Goal: Obtain resource: Download file/media

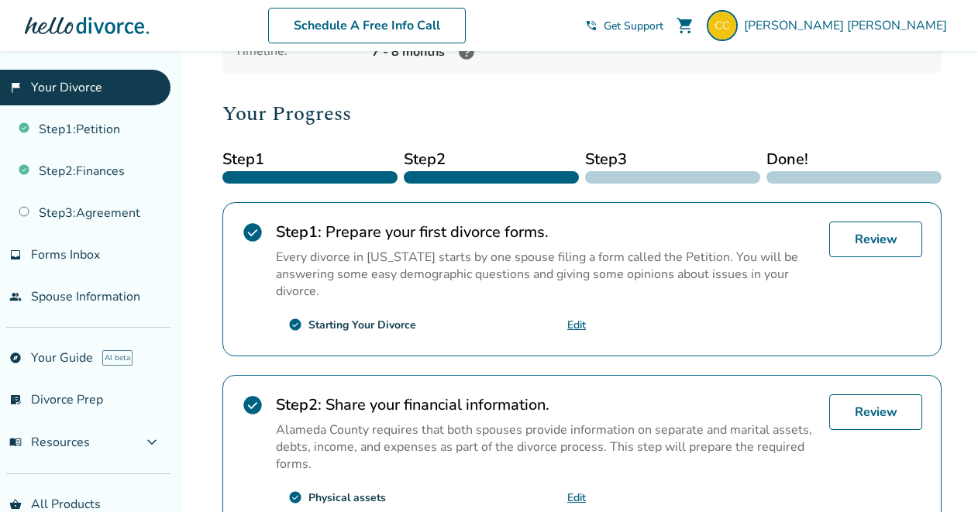
scroll to position [169, 0]
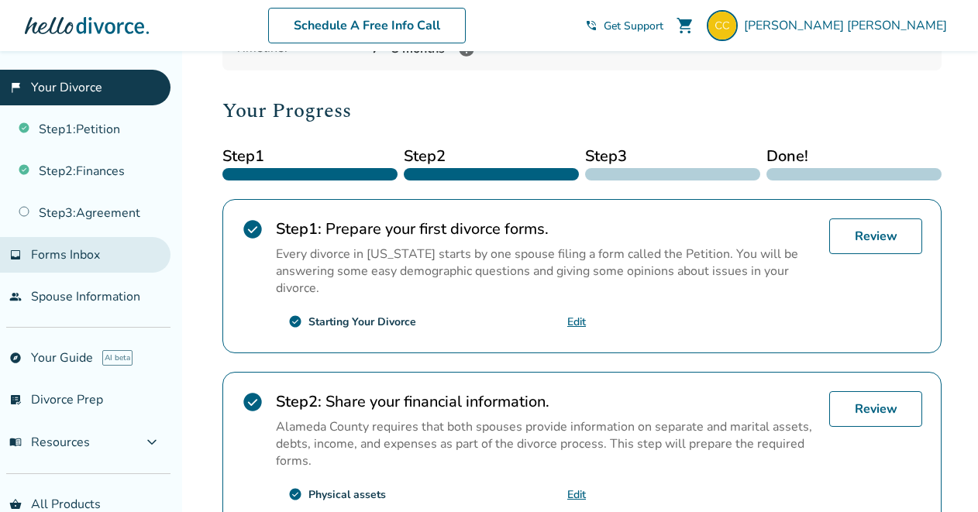
click at [94, 252] on span "Forms Inbox" at bounding box center [65, 254] width 69 height 17
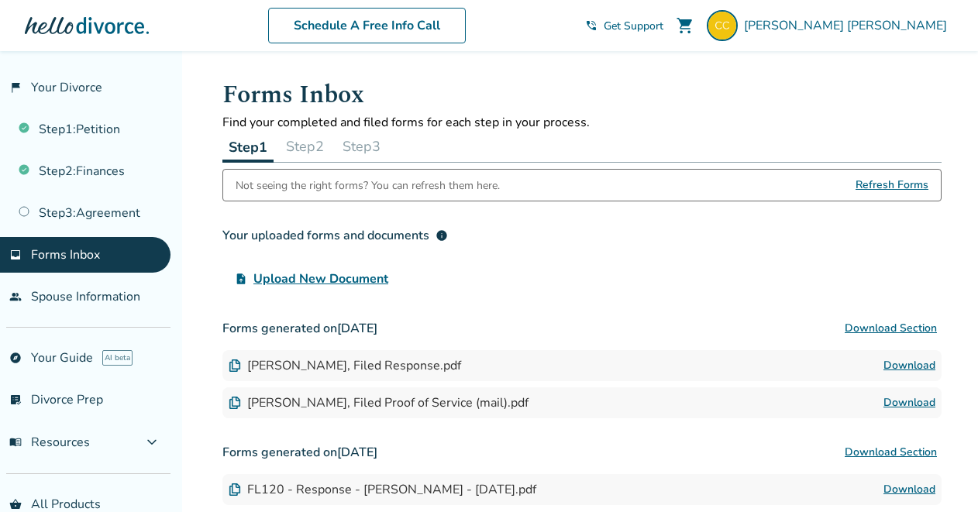
click at [308, 146] on button "Step 2" at bounding box center [305, 146] width 50 height 31
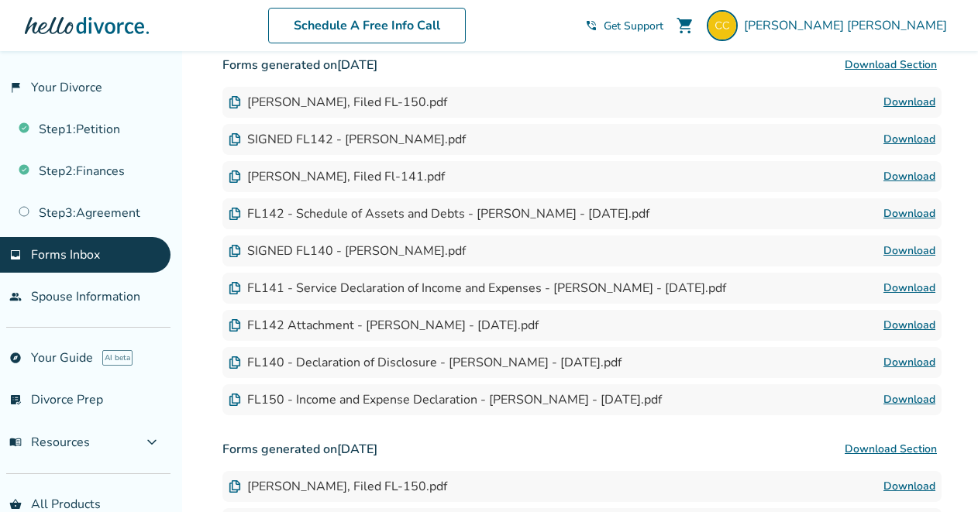
scroll to position [310, 0]
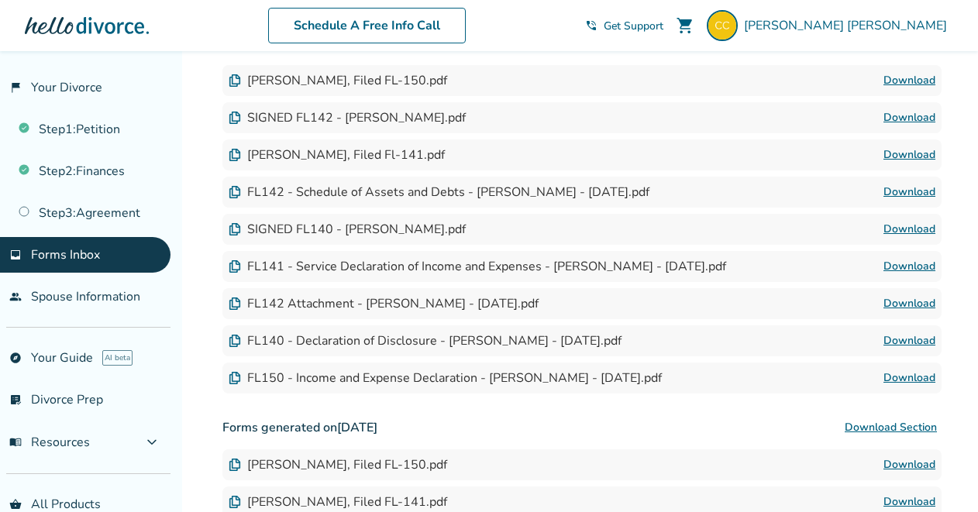
click at [906, 268] on link "Download" at bounding box center [909, 266] width 52 height 19
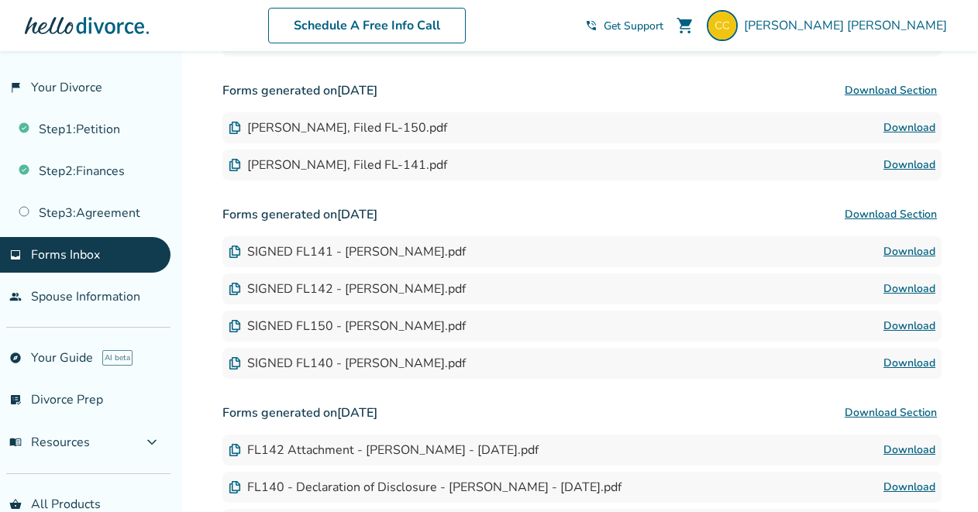
scroll to position [783, 0]
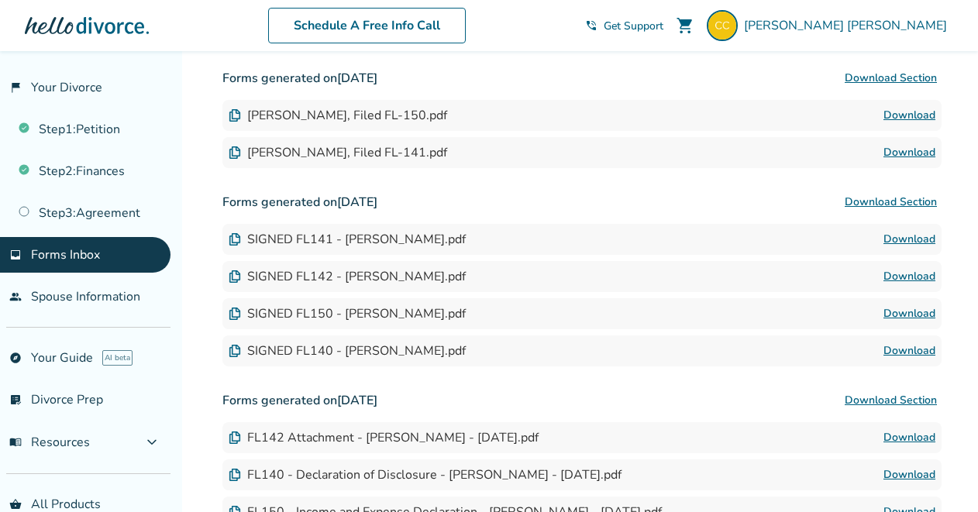
click at [856, 201] on button "Download Section" at bounding box center [890, 202] width 101 height 31
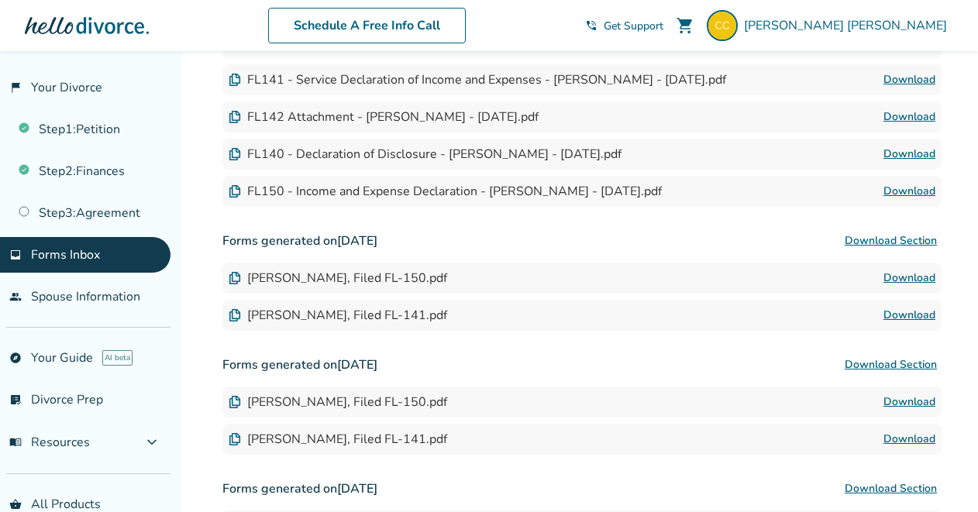
scroll to position [494, 0]
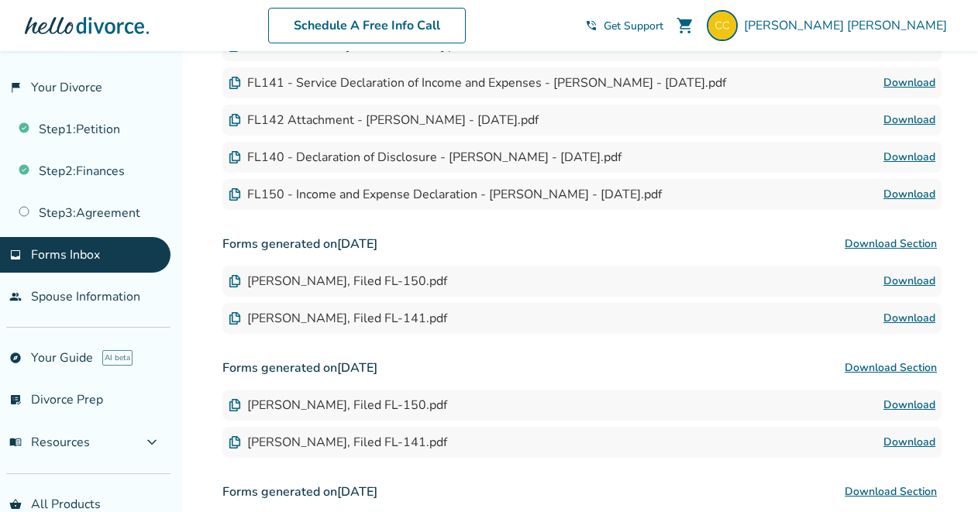
click at [903, 402] on link "Download" at bounding box center [909, 405] width 52 height 19
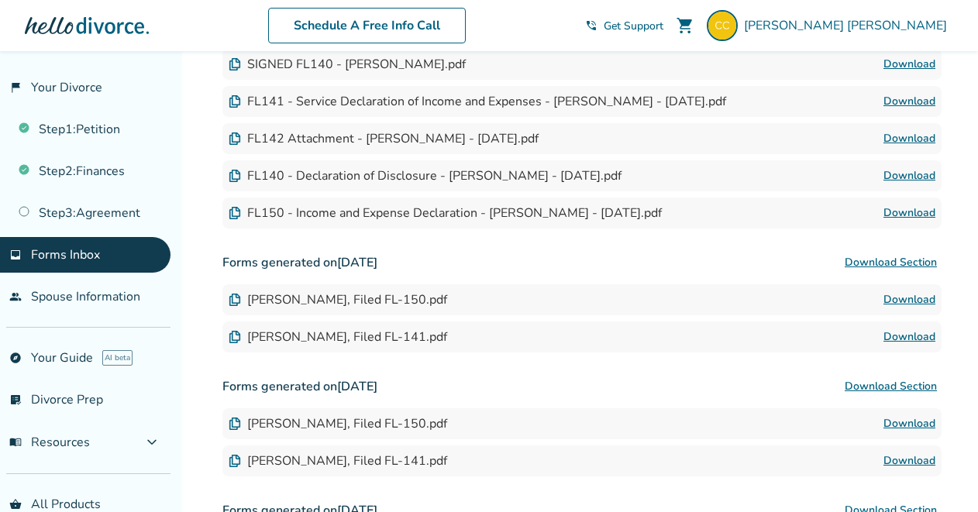
scroll to position [463, 0]
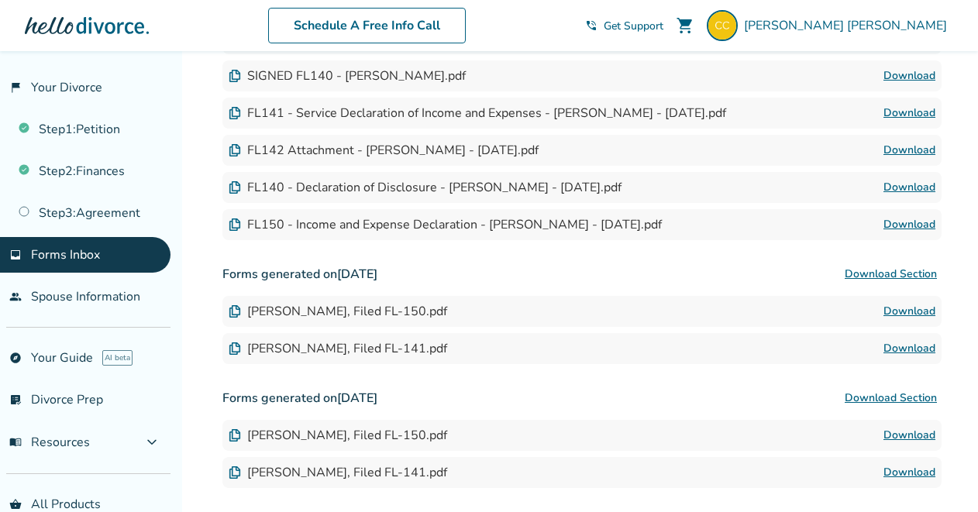
click at [906, 227] on link "Download" at bounding box center [909, 224] width 52 height 19
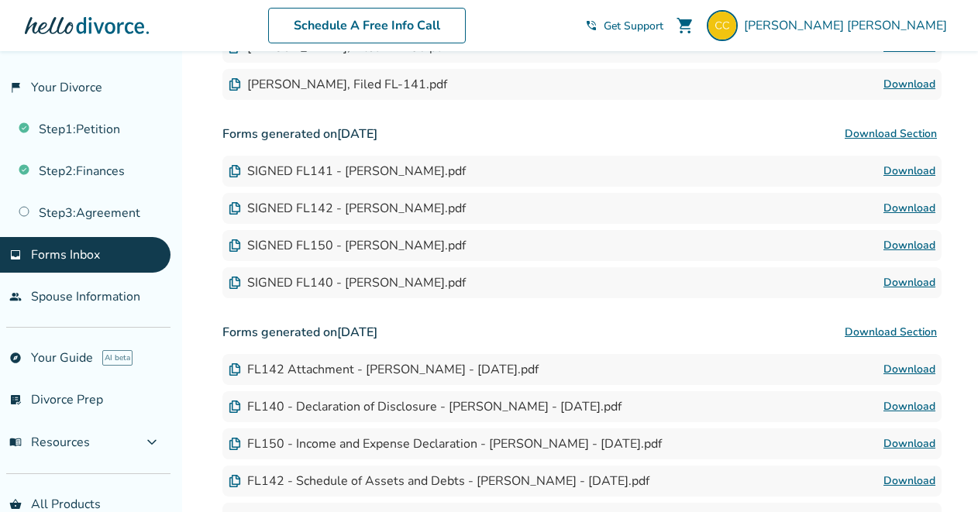
scroll to position [883, 0]
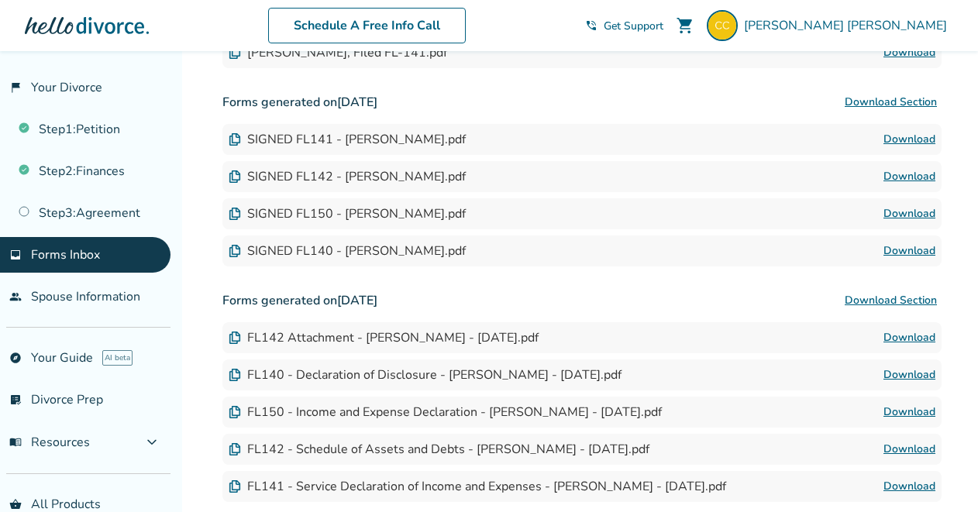
click at [918, 410] on link "Download" at bounding box center [909, 412] width 52 height 19
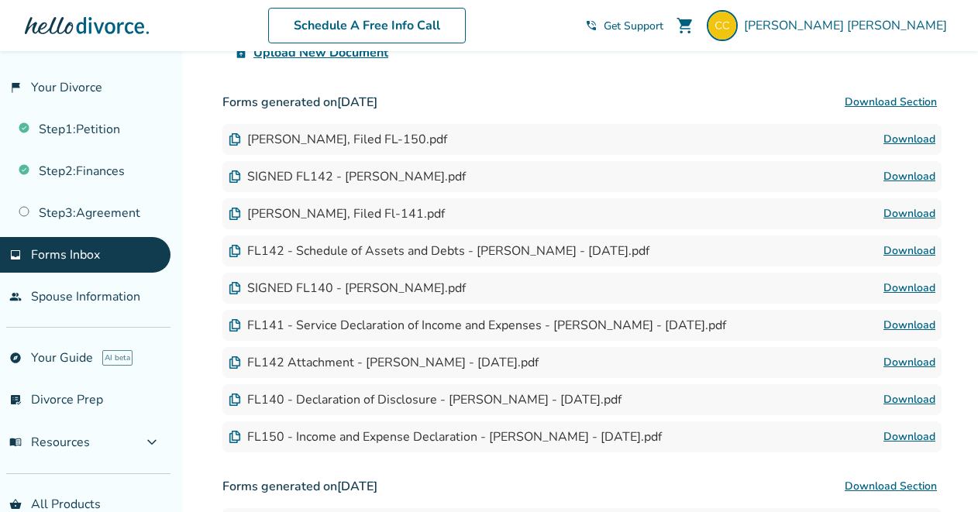
scroll to position [249, 0]
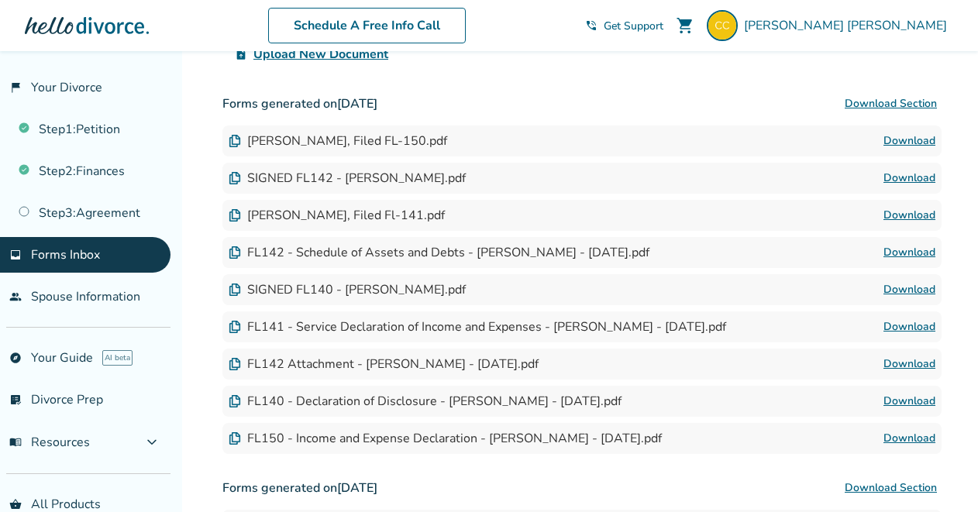
click at [906, 144] on link "Download" at bounding box center [909, 141] width 52 height 19
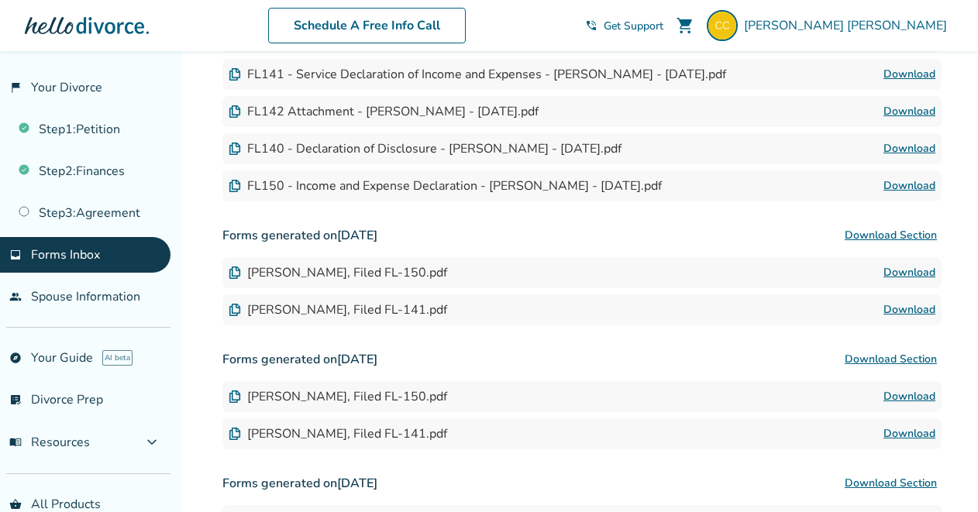
scroll to position [507, 0]
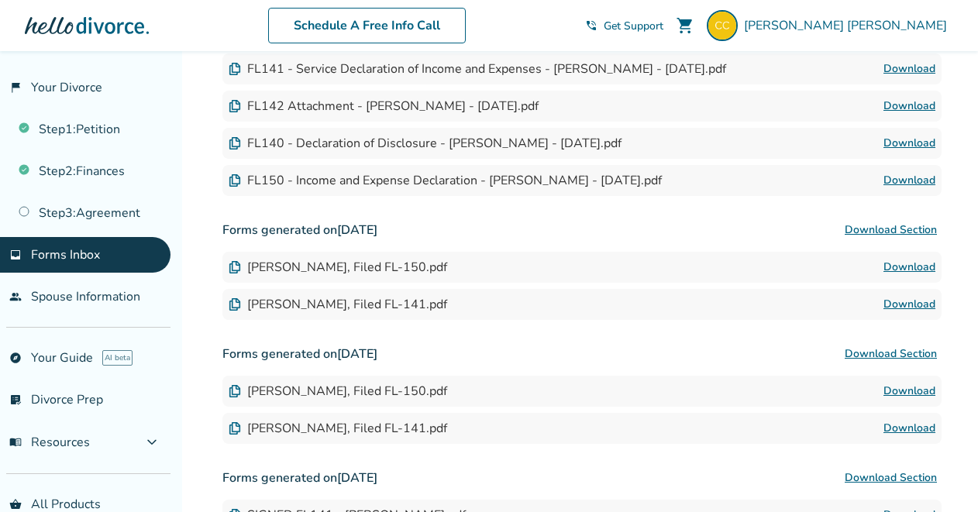
click at [916, 267] on link "Download" at bounding box center [909, 267] width 52 height 19
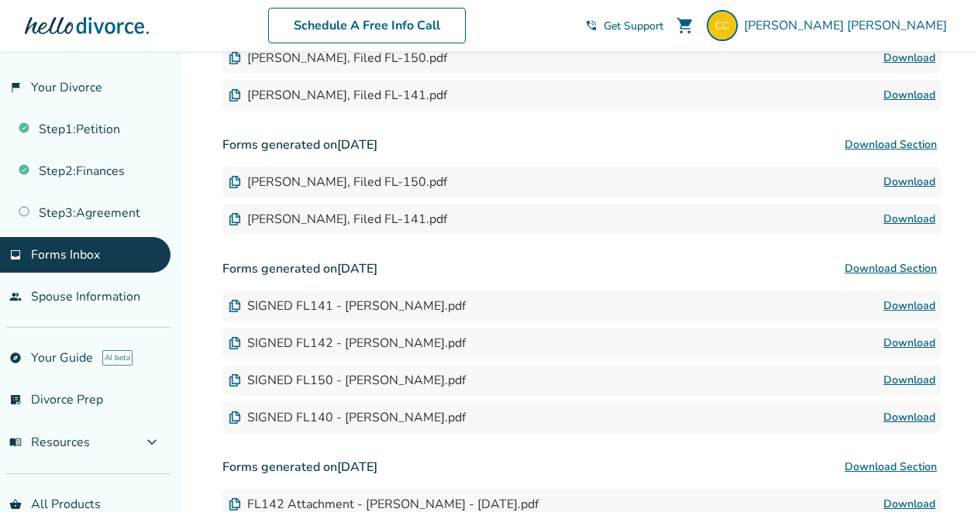
scroll to position [731, 0]
